Goal: Navigation & Orientation: Find specific page/section

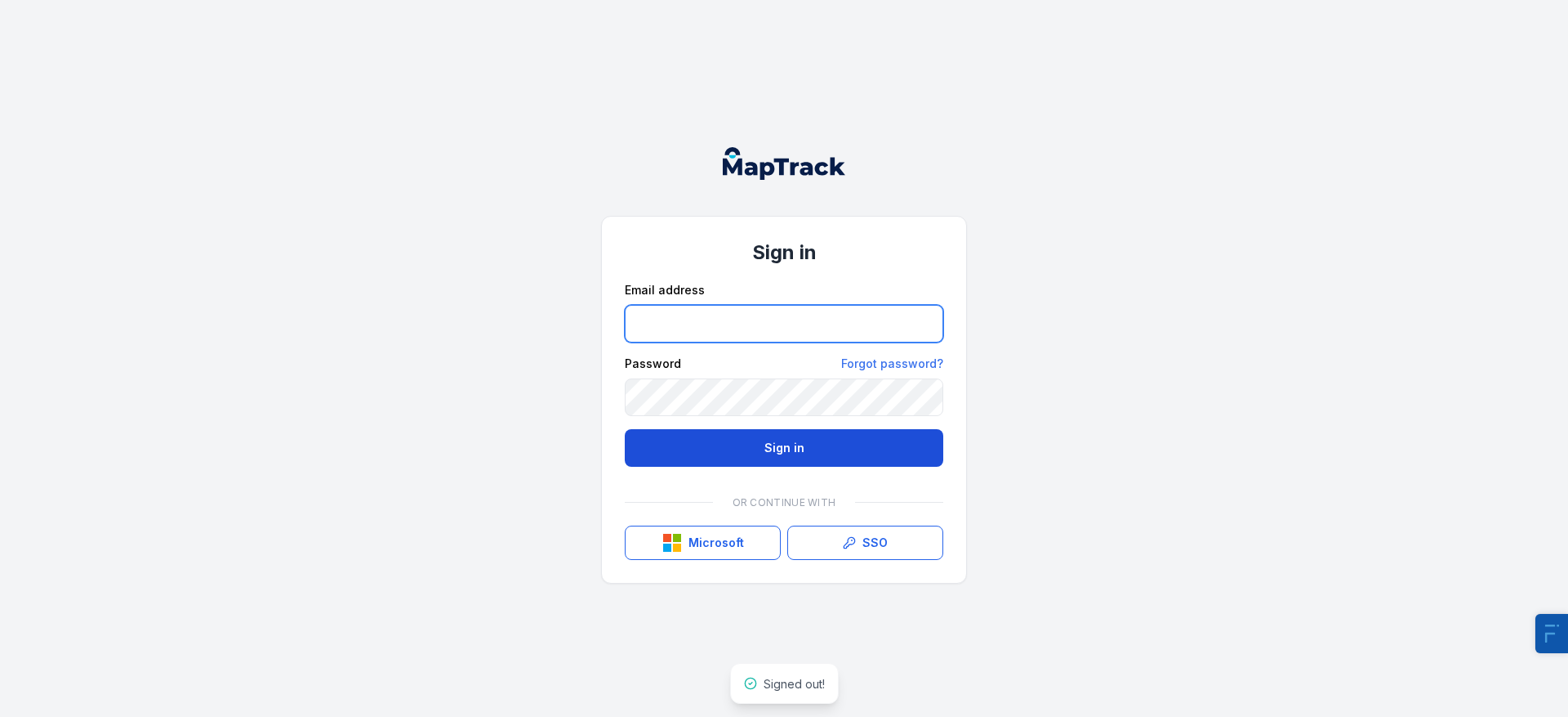
type input "**********"
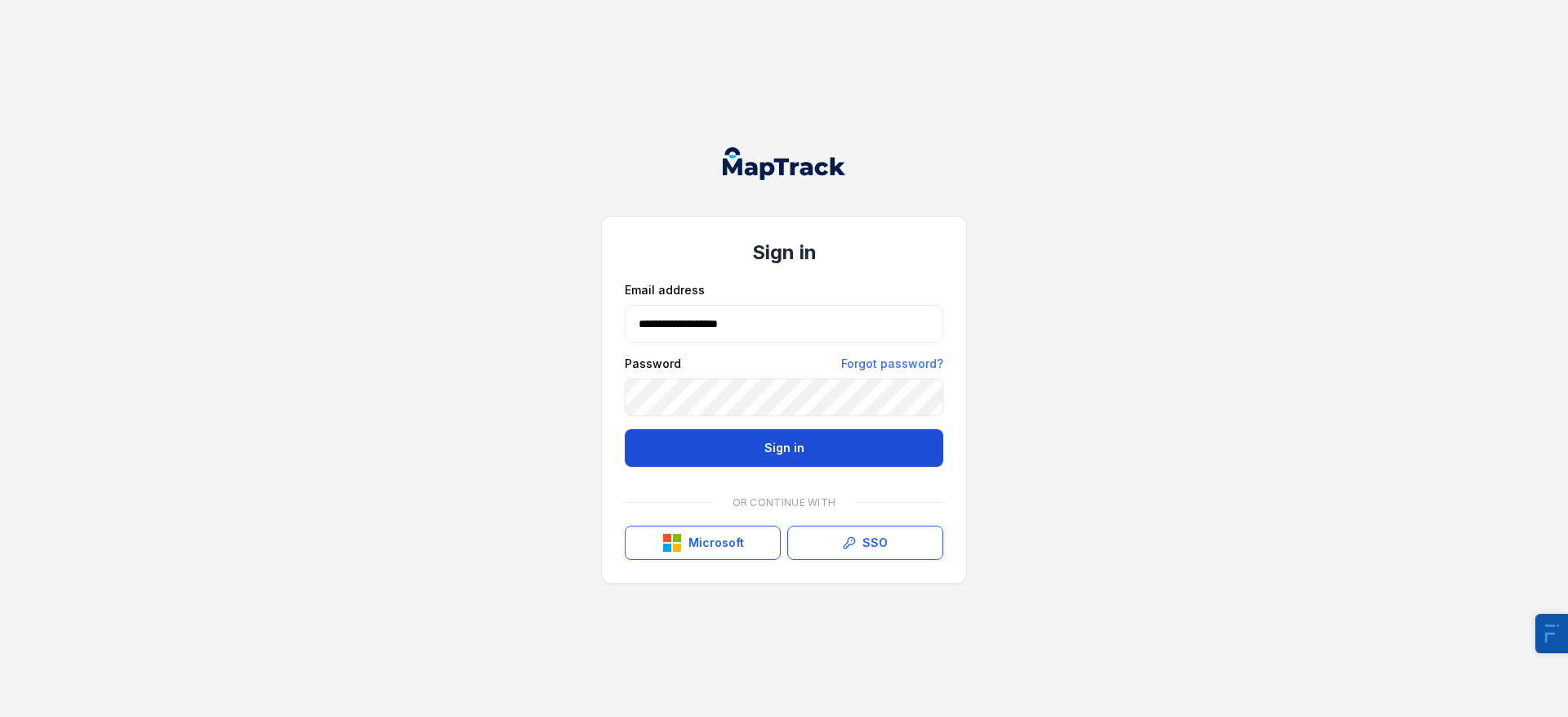
click at [772, 456] on button "Sign in" at bounding box center [784, 447] width 319 height 38
